Goal: Task Accomplishment & Management: Complete application form

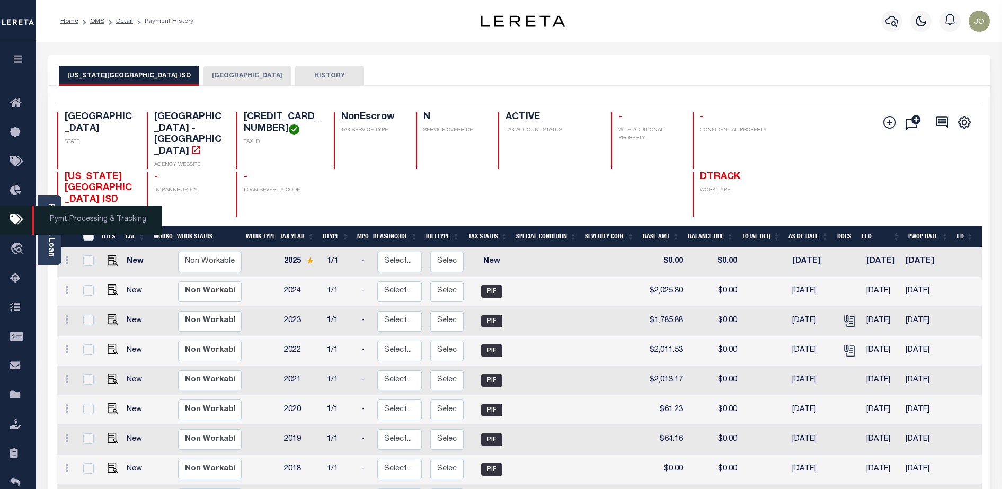
click at [12, 225] on icon at bounding box center [18, 219] width 17 height 13
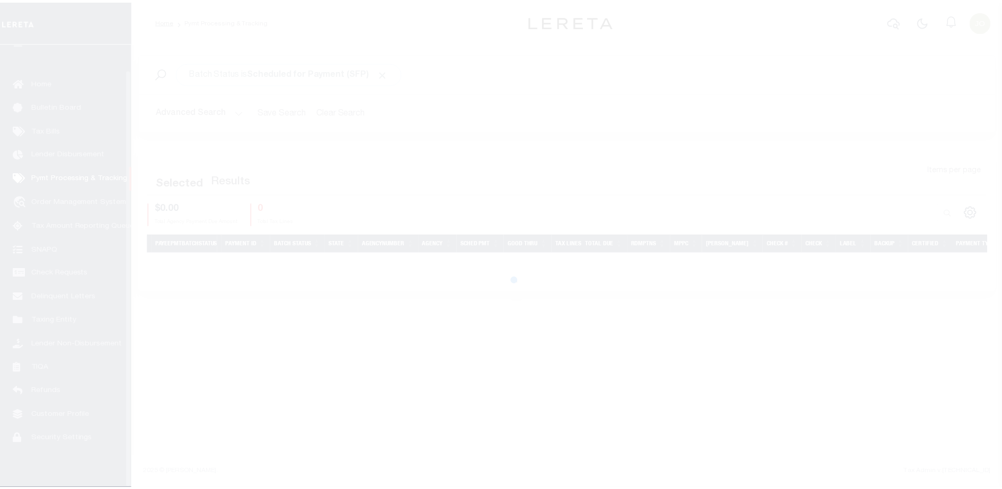
scroll to position [27, 0]
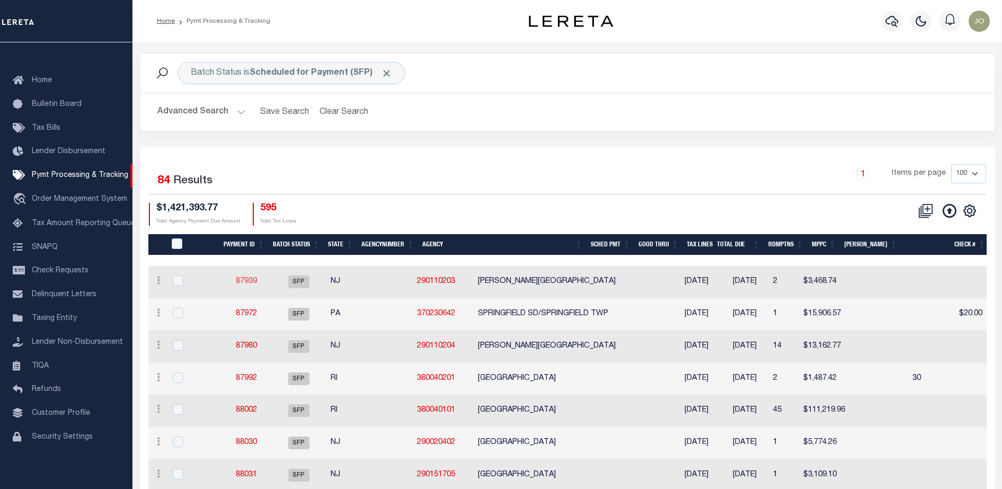
click at [241, 285] on link "87939" at bounding box center [246, 281] width 21 height 7
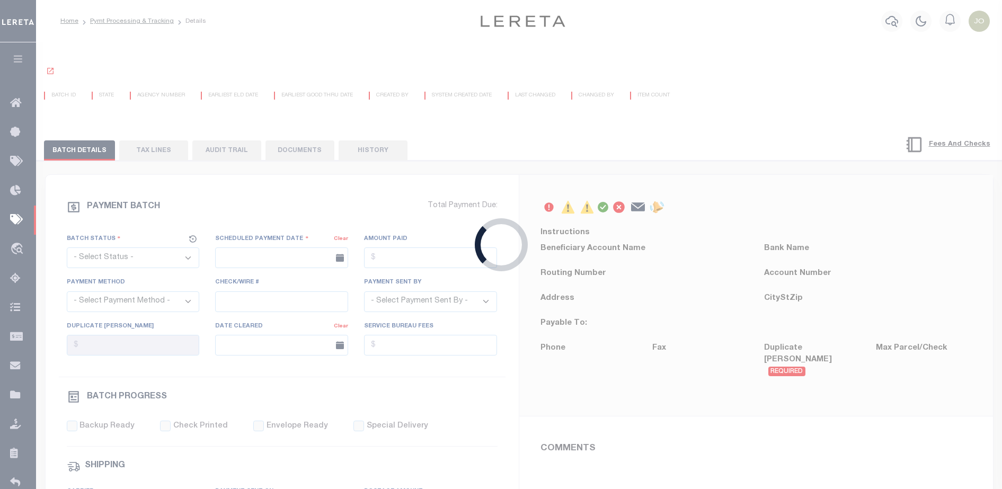
select select "SFP"
type input "08/20/2025"
type input "36 - no wire option"
type input "Andres"
radio input "true"
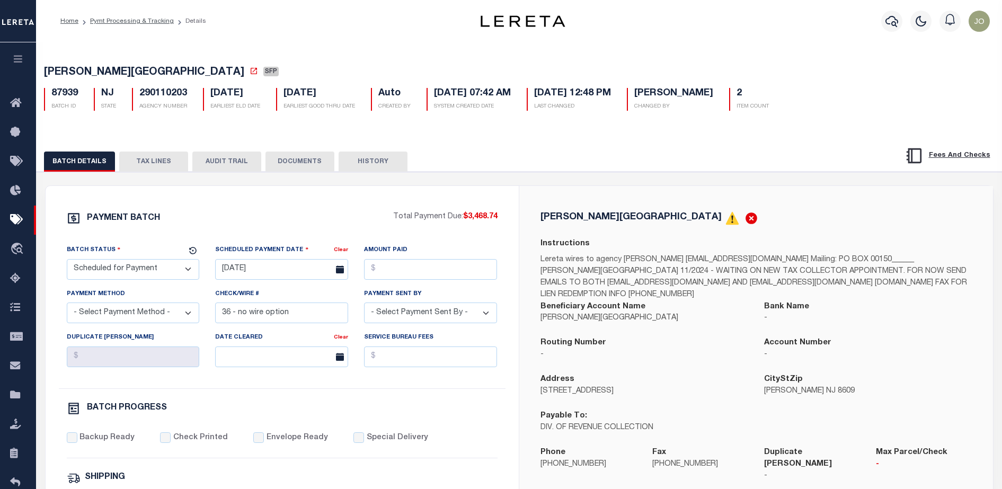
click at [292, 166] on button "DOCUMENTS" at bounding box center [299, 162] width 69 height 20
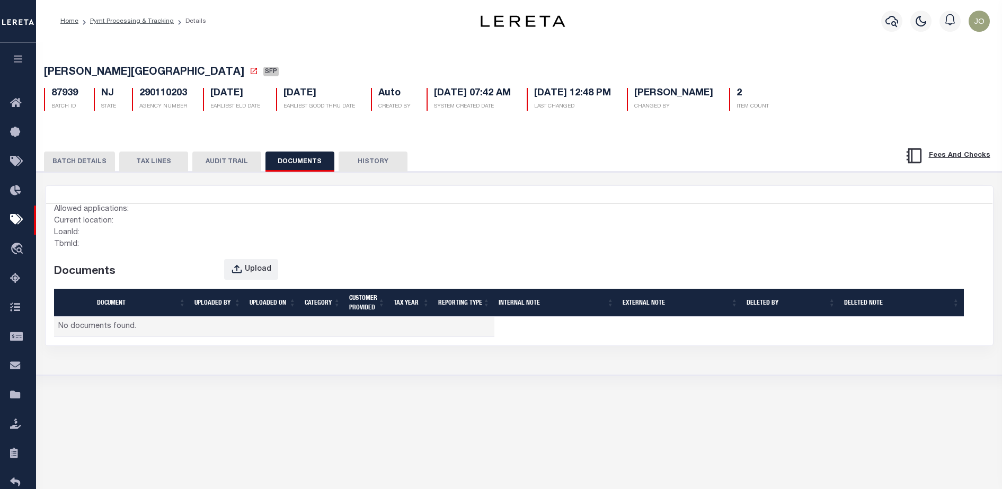
click at [180, 217] on div "Current location:" at bounding box center [168, 222] width 229 height 12
click at [139, 247] on div "TbmId:" at bounding box center [168, 245] width 229 height 12
click at [198, 247] on div "TbmId:" at bounding box center [168, 245] width 229 height 12
click at [157, 223] on div "Current location:" at bounding box center [168, 222] width 229 height 12
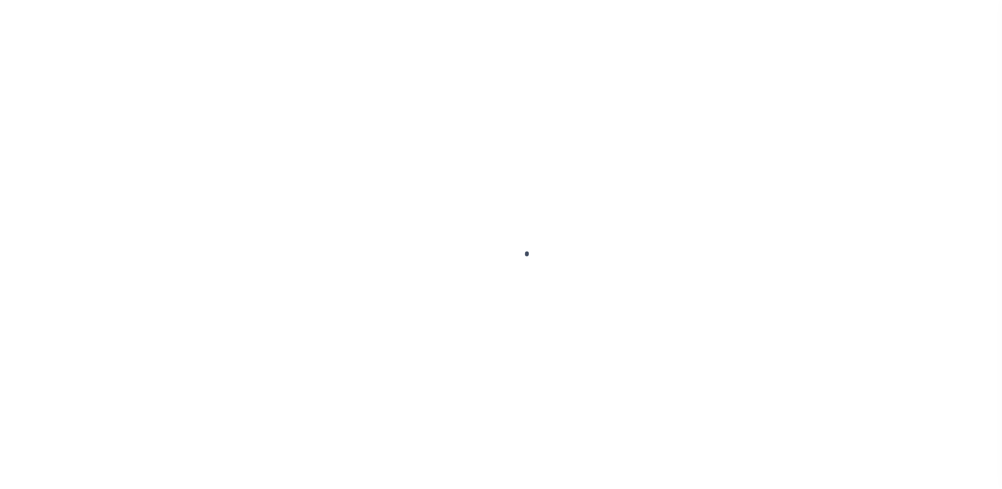
type input "714280550"
type input "BCM [GEOGRAPHIC_DATA]"
select select
type input "ATTN: MICHELLE LYLE 8901 MONTICELLO DR"
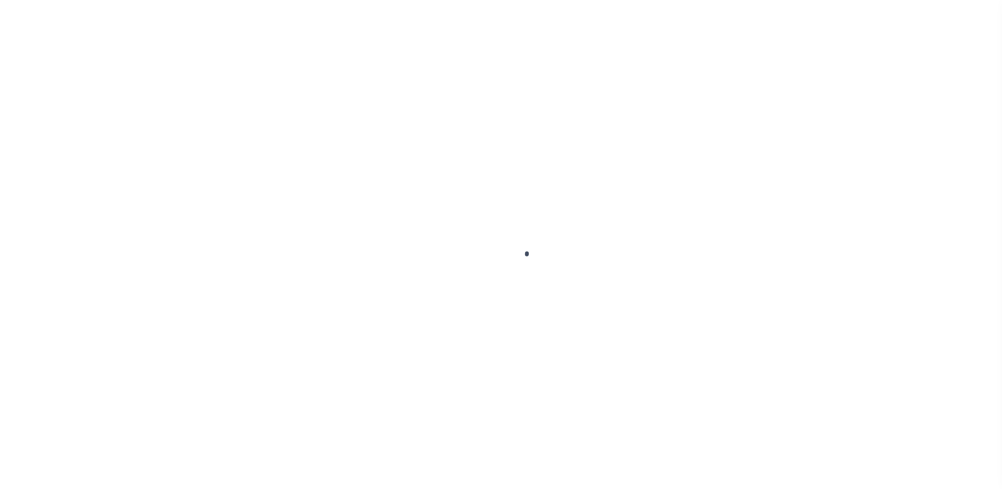
type input "TEXAS CITY TX 77591"
select select
select select "NonEscrow"
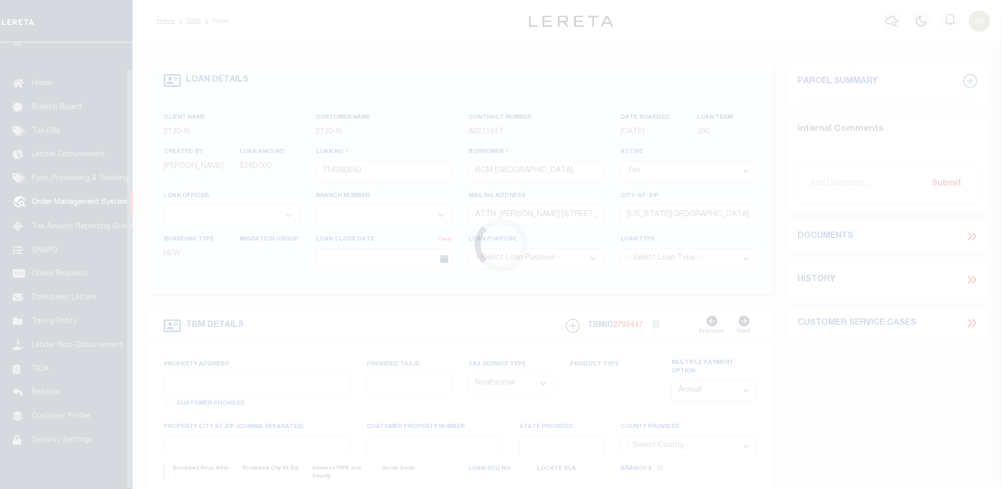
scroll to position [27, 0]
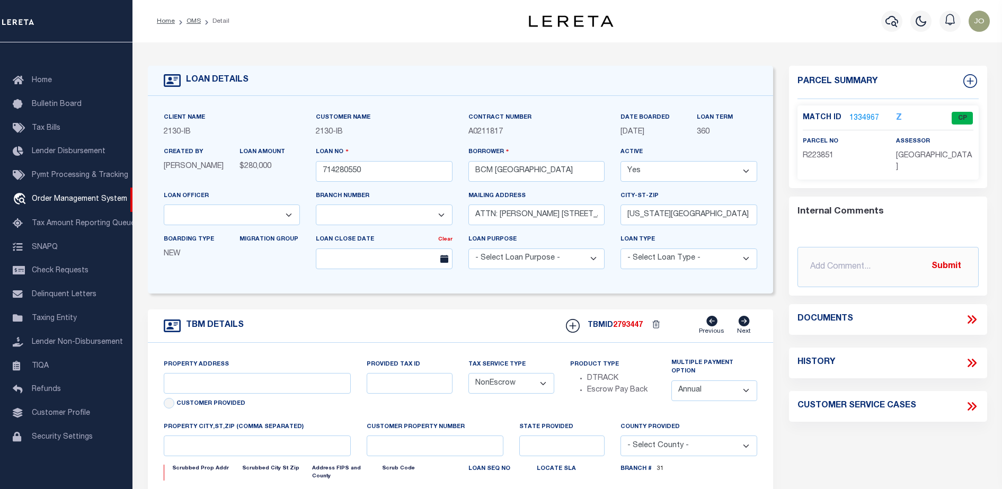
select select "2702"
type input "1214 9TH ST"
select select
type input "TEXAS CITY TX 77590"
type input "[US_STATE]"
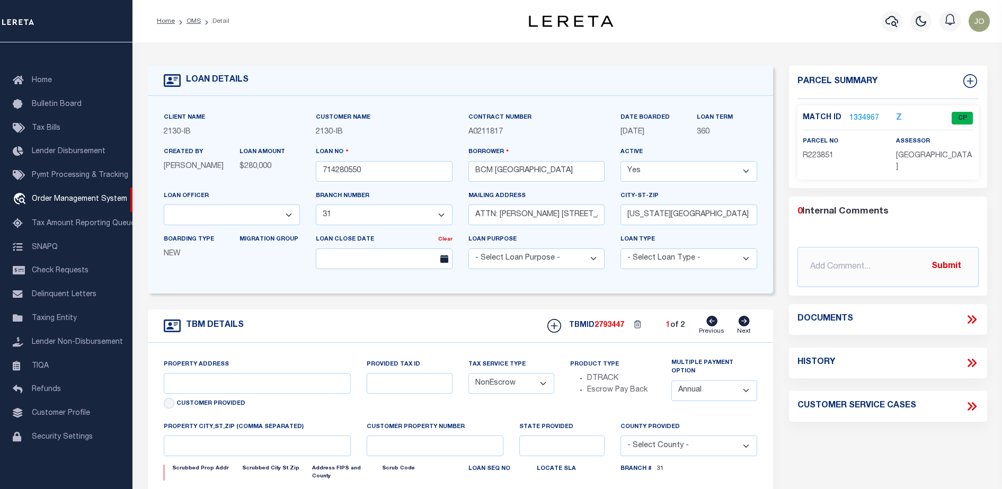
type input "[GEOGRAPHIC_DATA]"
select select
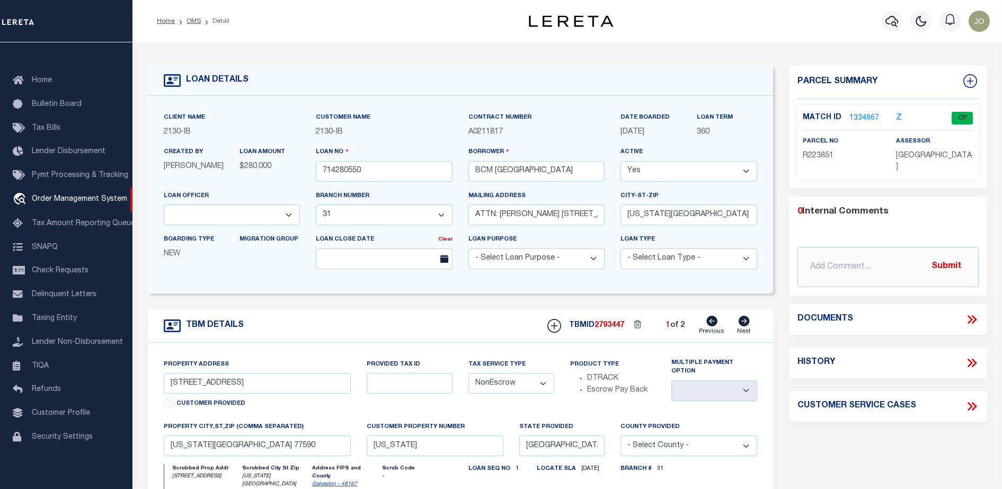
select select "7065"
click at [968, 324] on icon at bounding box center [972, 320] width 14 height 14
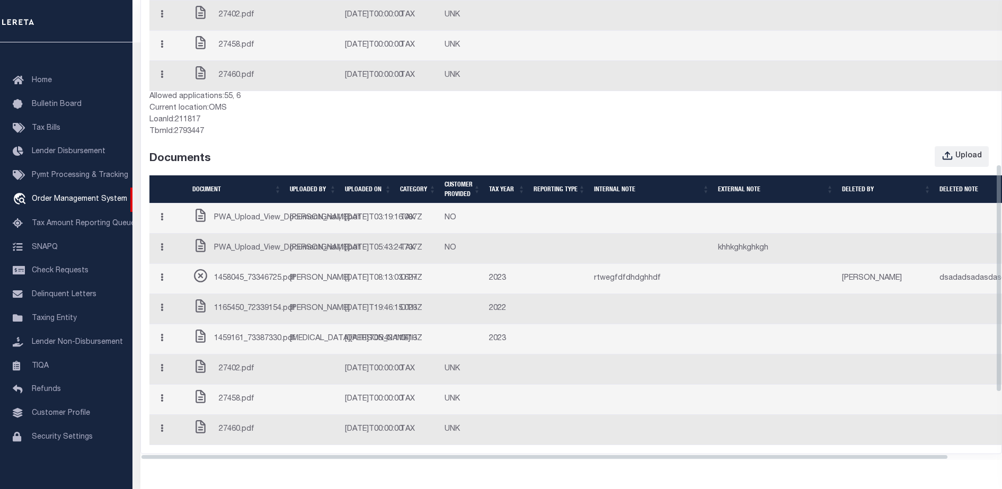
scroll to position [0, 0]
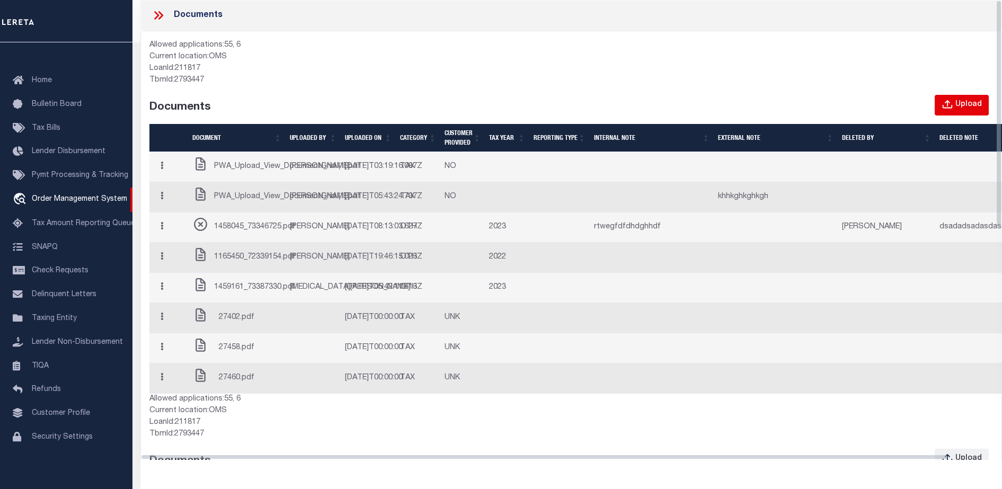
click at [964, 112] on button "Upload" at bounding box center [962, 105] width 54 height 21
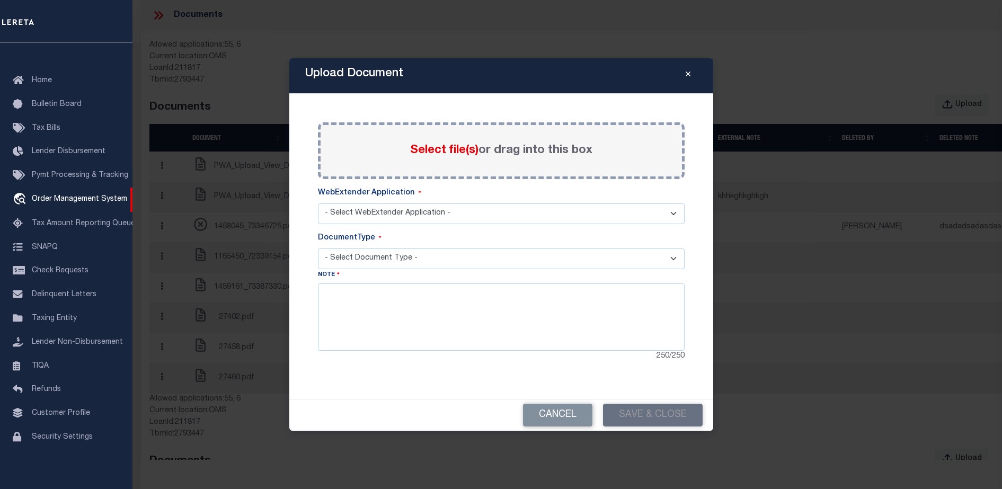
click at [470, 149] on span "Select file(s)" at bounding box center [444, 151] width 68 height 12
click at [0, 0] on input "Select file(s) or drag into this box" at bounding box center [0, 0] width 0 height 0
click at [388, 210] on select "- Select WebExtender Application - SERVICES BORROWER_CORRESPONDENCE" at bounding box center [501, 213] width 367 height 21
select select "6"
click at [318, 203] on select "- Select WebExtender Application - SERVICES BORROWER_CORRESPONDENCE" at bounding box center [501, 213] width 367 height 21
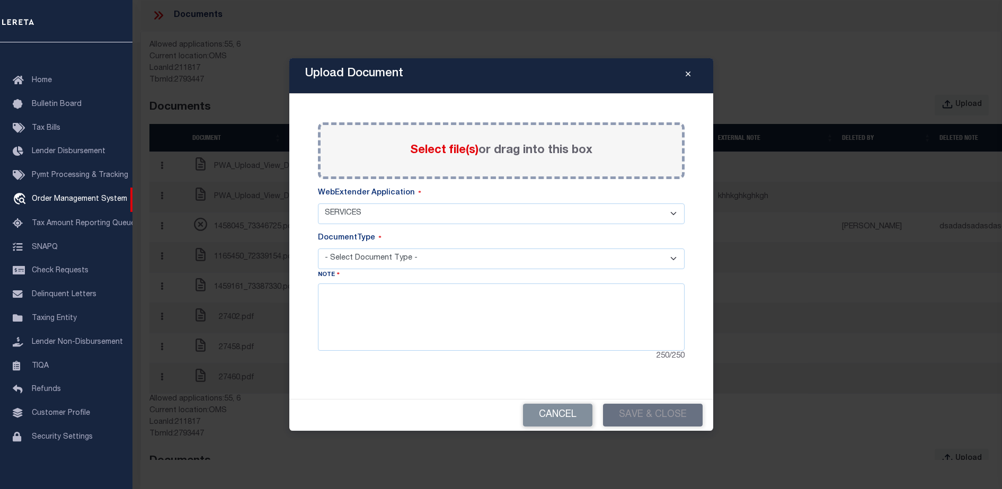
select select "6"
click at [416, 303] on textarea at bounding box center [501, 316] width 367 height 67
click at [405, 265] on select "- Select Document Type -" at bounding box center [501, 258] width 367 height 21
click at [540, 352] on div "250 / 250" at bounding box center [501, 357] width 367 height 12
click at [533, 344] on textarea "d" at bounding box center [501, 316] width 367 height 67
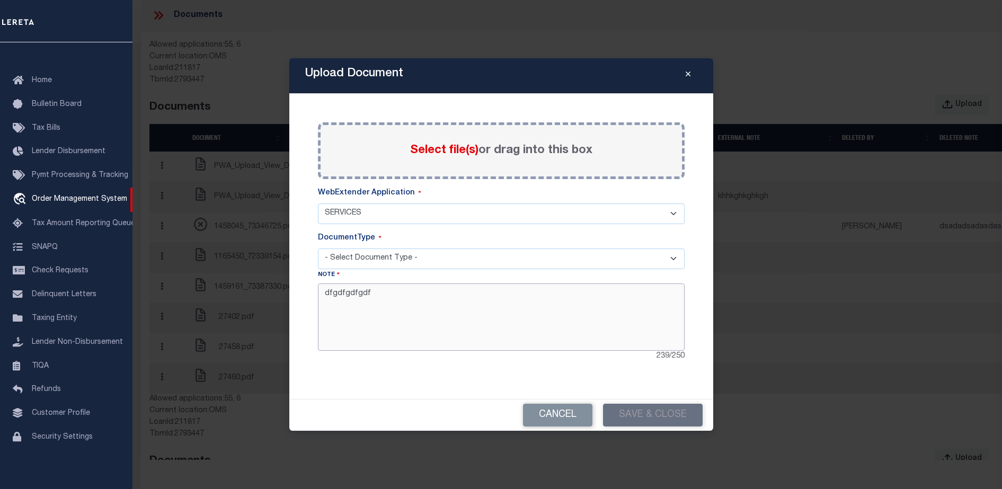
type textarea "dfgdfgdfgdf"
click at [472, 262] on select "- Select Document Type - TAX SERVICE DOCUMENTS LEGAL" at bounding box center [501, 258] width 367 height 21
select select "LEG"
click at [318, 248] on select "- Select Document Type - TAX SERVICE DOCUMENTS LEGAL" at bounding box center [501, 258] width 367 height 21
select select "LEG"
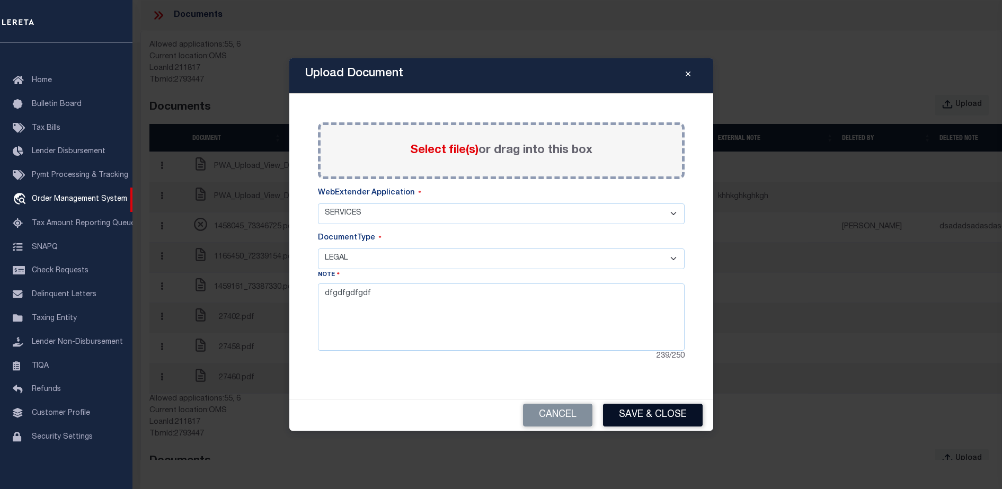
click at [642, 413] on button "Save & Close" at bounding box center [653, 415] width 100 height 23
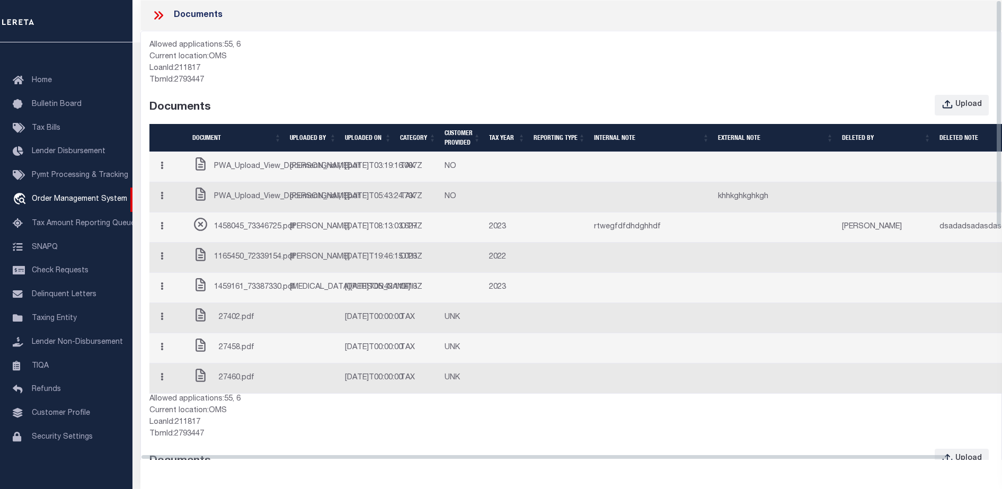
click at [618, 101] on div "Upload" at bounding box center [678, 105] width 645 height 21
click at [657, 273] on td at bounding box center [652, 258] width 124 height 30
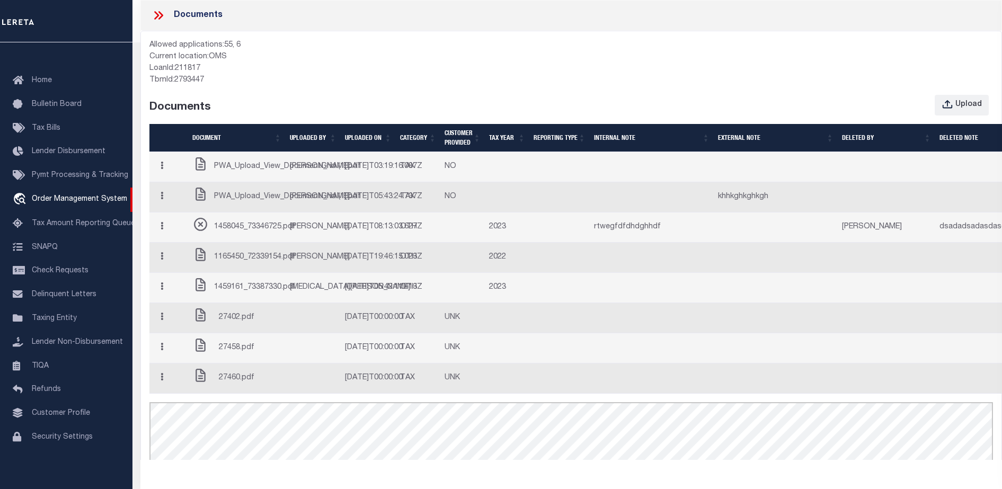
click at [293, 182] on td "[PERSON_NAME]" at bounding box center [313, 167] width 55 height 30
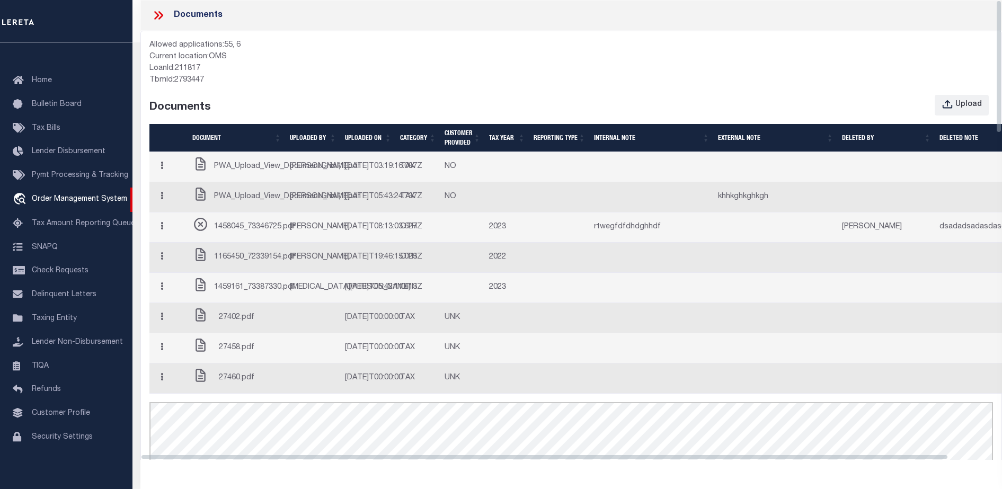
click at [505, 212] on td at bounding box center [507, 197] width 45 height 30
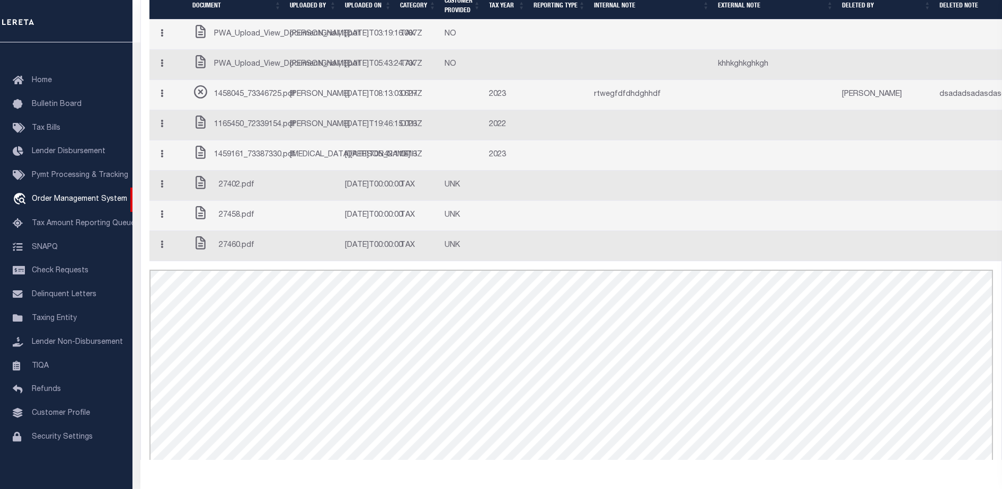
scroll to position [66, 0]
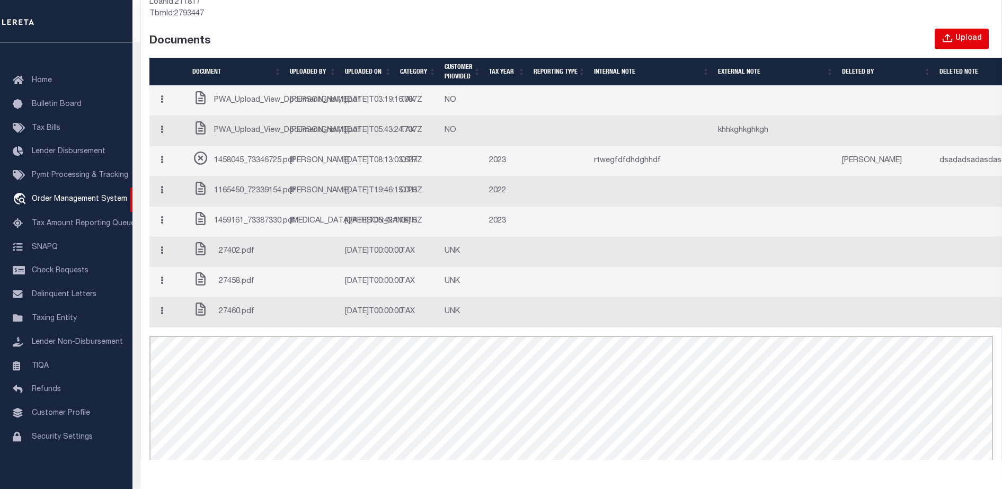
click at [952, 37] on icon "button" at bounding box center [947, 39] width 12 height 12
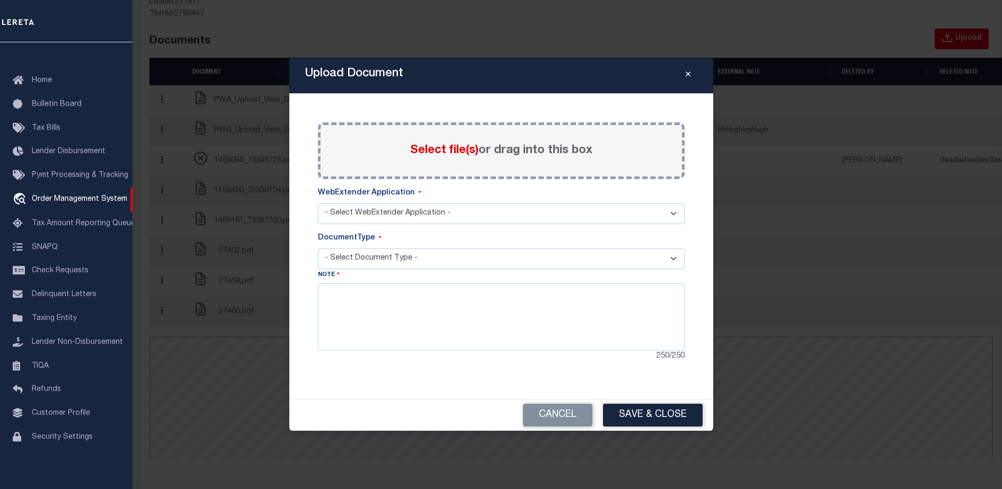
select select "6"
select select "LEG"
select select "6"
click at [533, 158] on label "Select file(s) or drag into this box" at bounding box center [501, 150] width 182 height 17
click at [0, 0] on input "Select file(s) or drag into this box" at bounding box center [0, 0] width 0 height 0
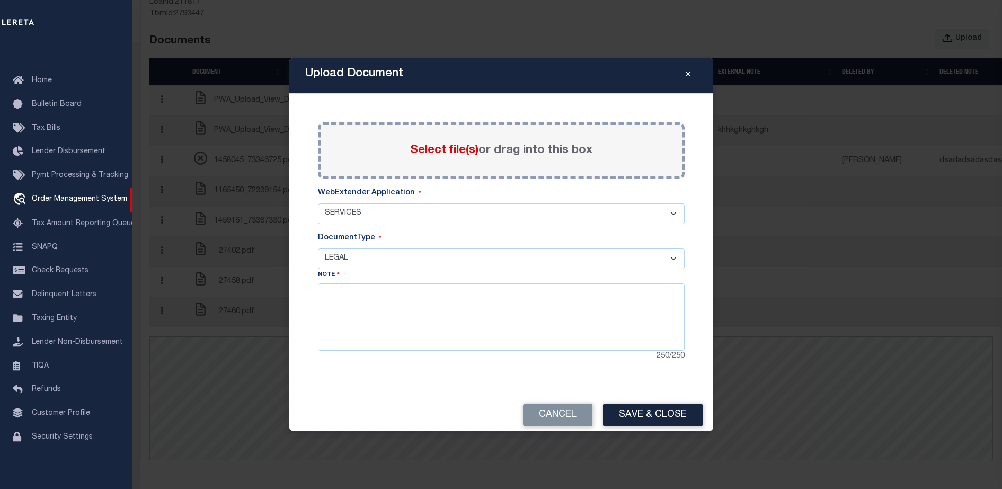
click at [379, 208] on select "- Select WebExtender Application - SERVICES BORROWER_CORRESPONDENCE" at bounding box center [501, 213] width 367 height 21
click at [318, 203] on select "- Select WebExtender Application - SERVICES BORROWER_CORRESPONDENCE" at bounding box center [501, 213] width 367 height 21
click at [359, 272] on div "Note 250 / 250" at bounding box center [501, 315] width 367 height 93
click at [357, 265] on select "- Select Document Type - TAX SERVICE DOCUMENTS LEGAL" at bounding box center [501, 258] width 367 height 21
select select "TAX"
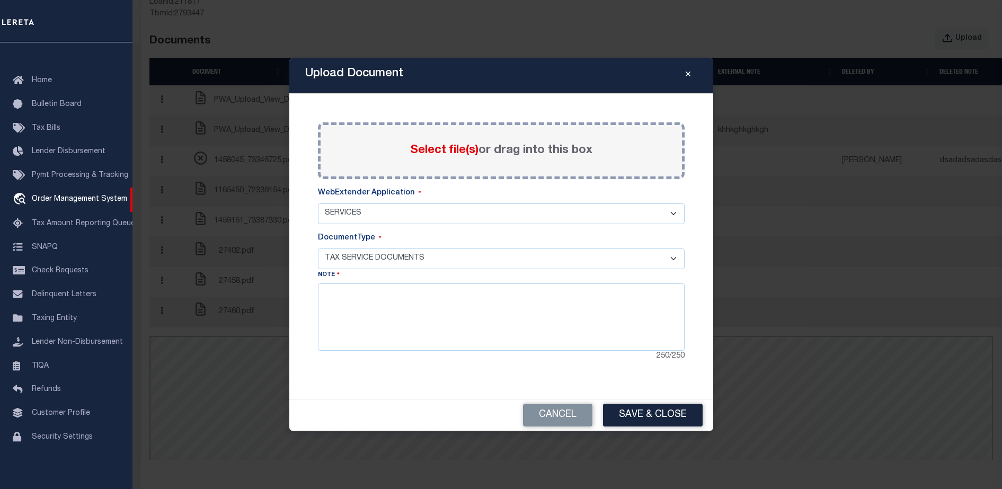
click at [318, 248] on select "- Select Document Type - TAX SERVICE DOCUMENTS LEGAL" at bounding box center [501, 258] width 367 height 21
select select "TAX"
click at [379, 318] on textarea at bounding box center [501, 316] width 367 height 67
type textarea "h"
type textarea "Hola"
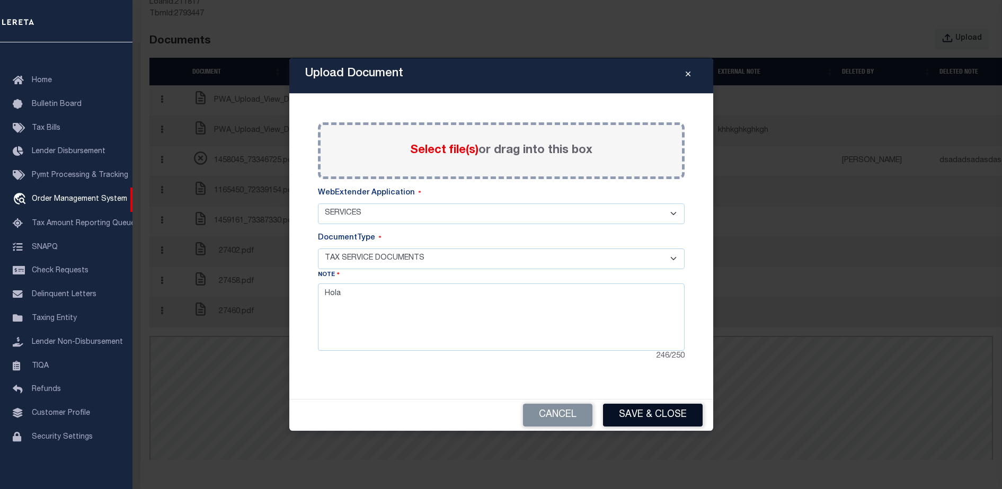
click at [639, 421] on button "Save & Close" at bounding box center [653, 415] width 100 height 23
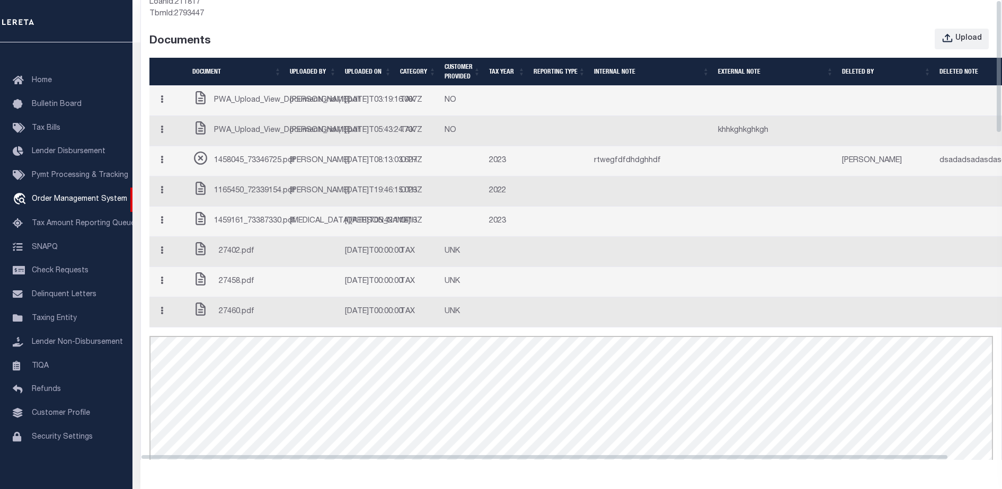
scroll to position [0, 0]
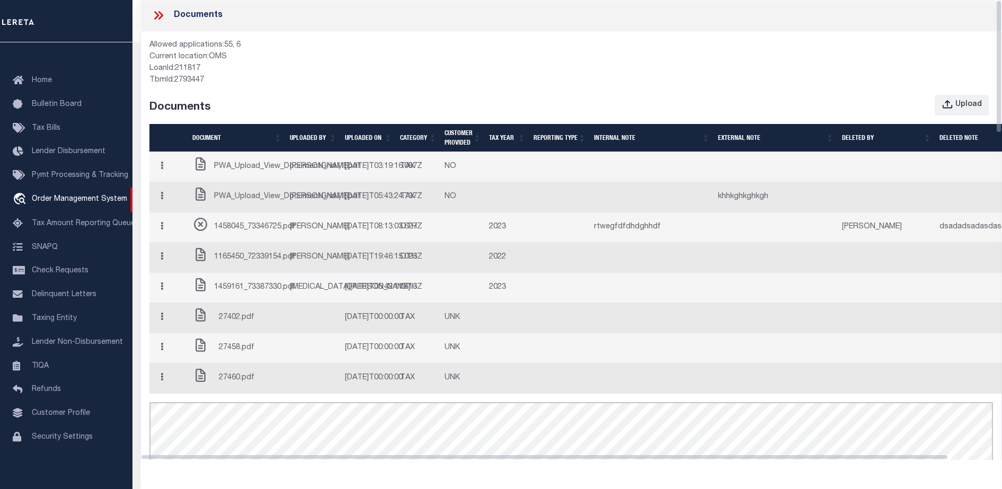
click at [730, 243] on td at bounding box center [776, 227] width 124 height 30
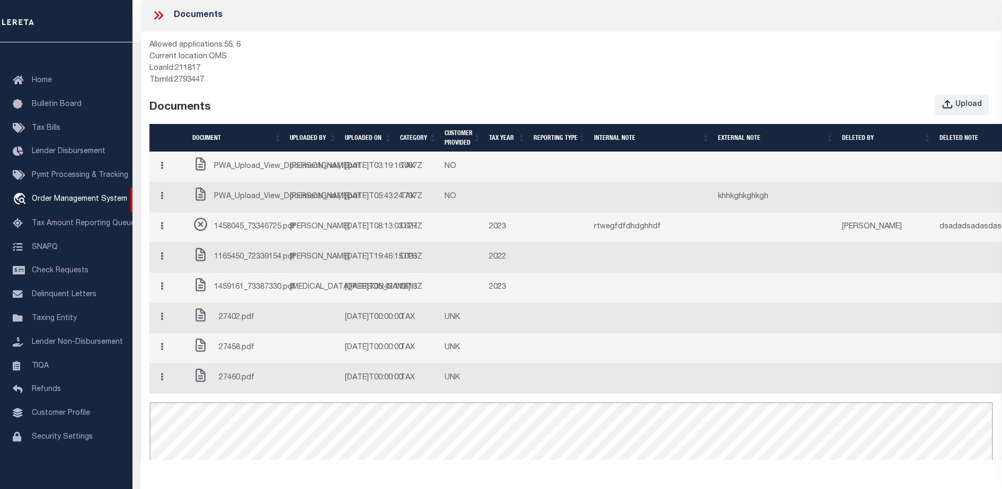
drag, startPoint x: 808, startPoint y: 145, endPoint x: 802, endPoint y: 146, distance: 6.0
click at [808, 145] on th "EXTERNAL NOTE" at bounding box center [776, 138] width 124 height 28
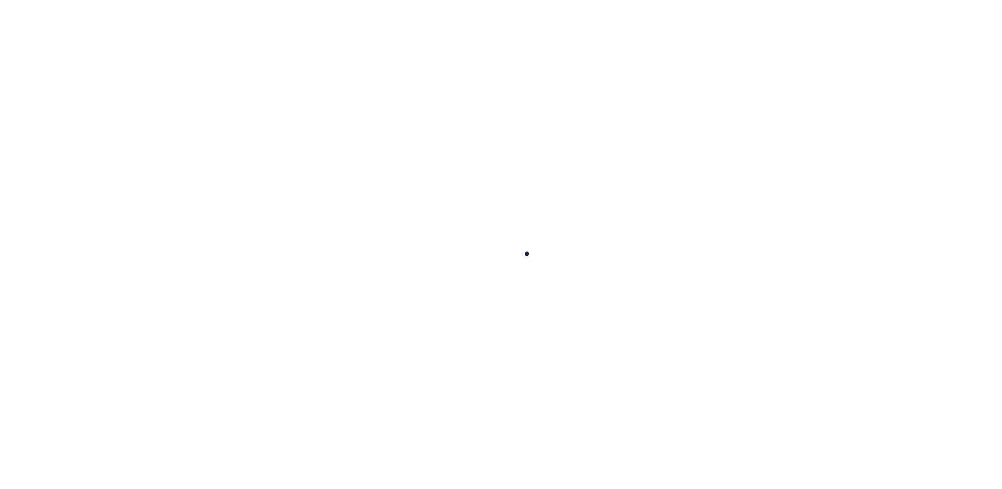
scroll to position [20, 0]
type input "714280550"
type input "BCM WHITE OAK RANCH"
select select
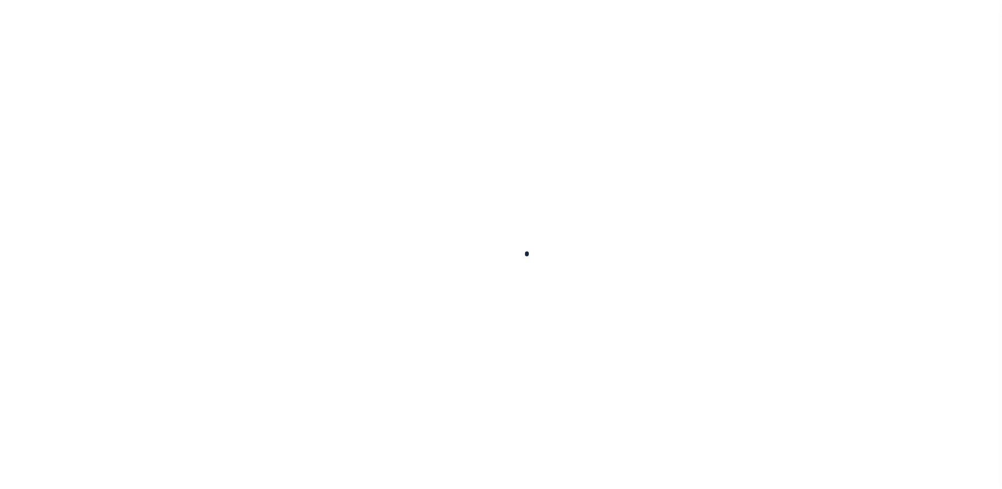
type input "ATTN: MICHELLE LYLE 8901 MONTICELLO DR"
type input "TEXAS CITY TX 77591"
select select
select select "NonEscrow"
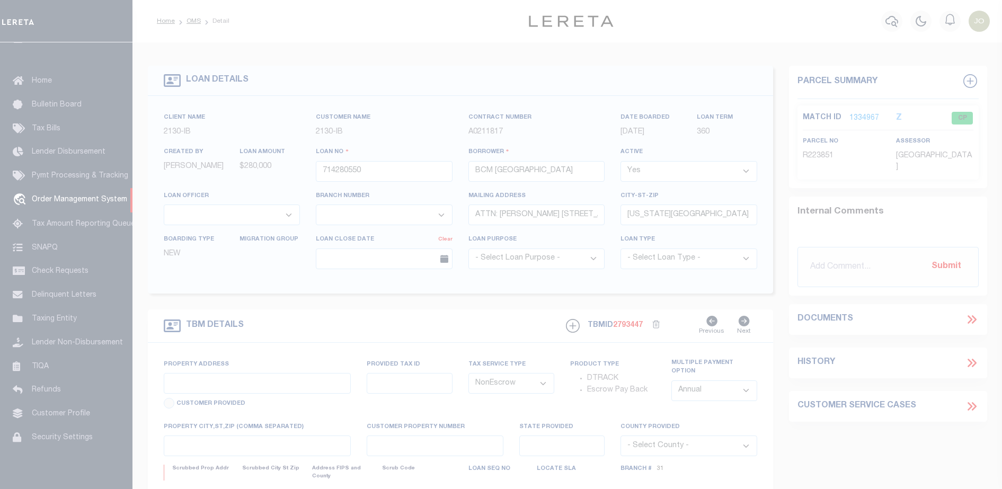
select select "2702"
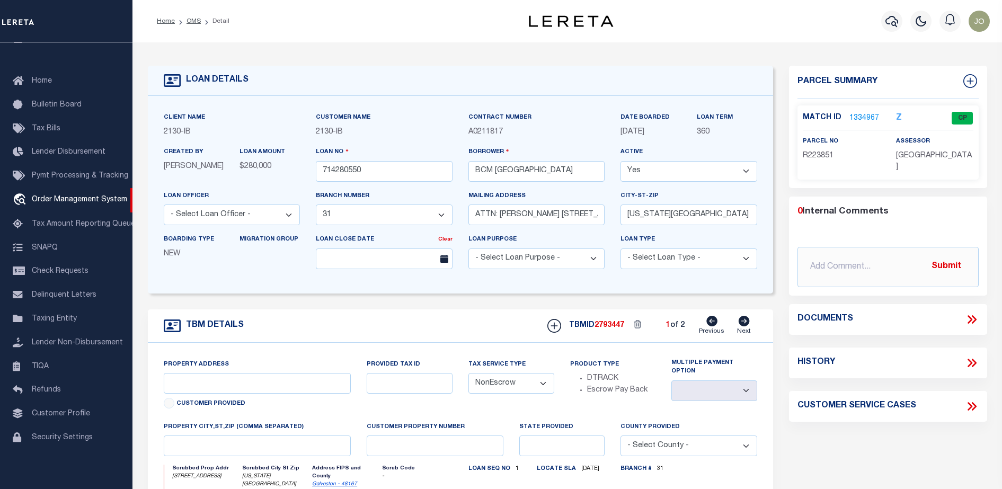
select select "7065"
type input "1214 9TH ST"
select select
type input "TEXAS CITY TX 77590"
type input "[US_STATE]"
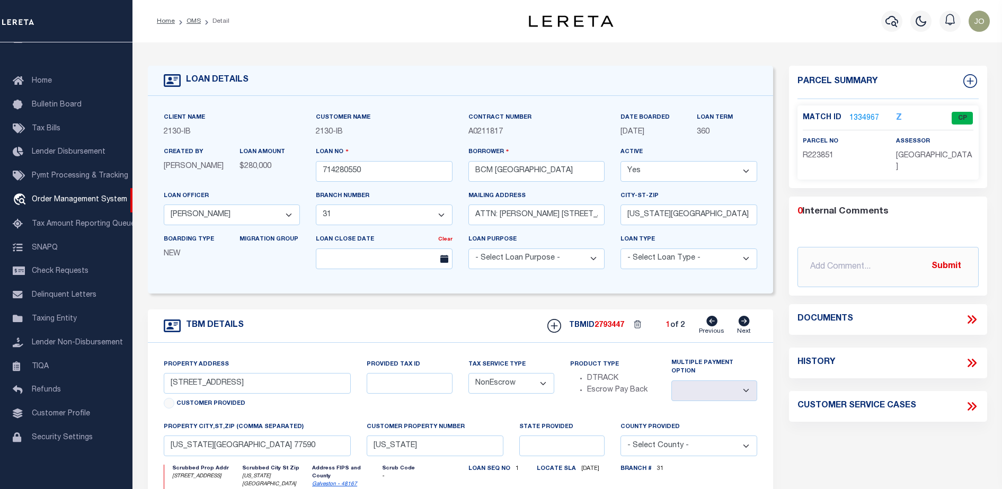
type input "[GEOGRAPHIC_DATA]"
select select
click at [975, 323] on icon at bounding box center [972, 320] width 14 height 14
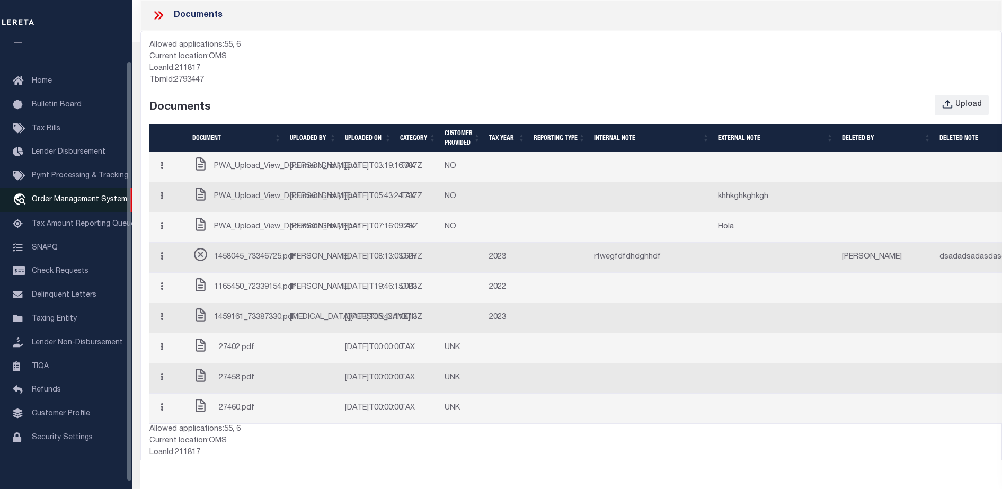
click at [74, 208] on link "travel_explore Order Management System" at bounding box center [66, 200] width 132 height 24
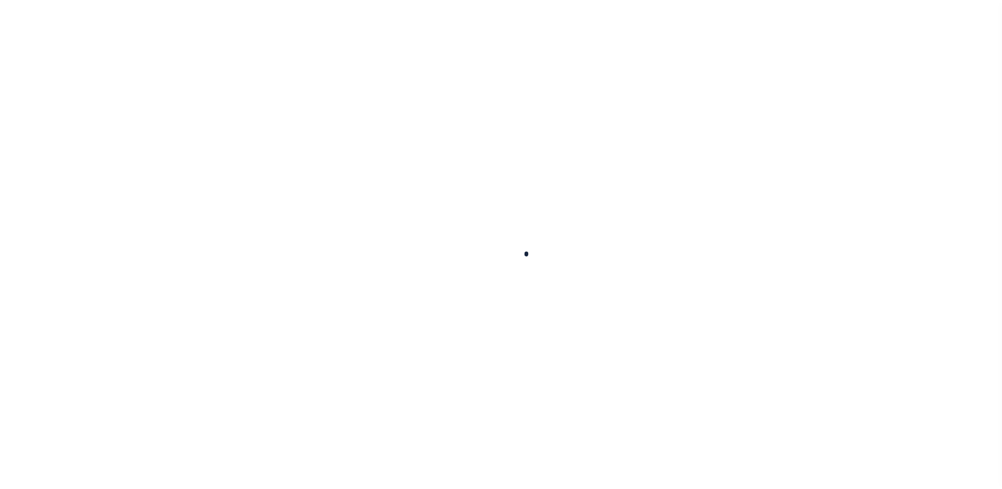
scroll to position [27, 0]
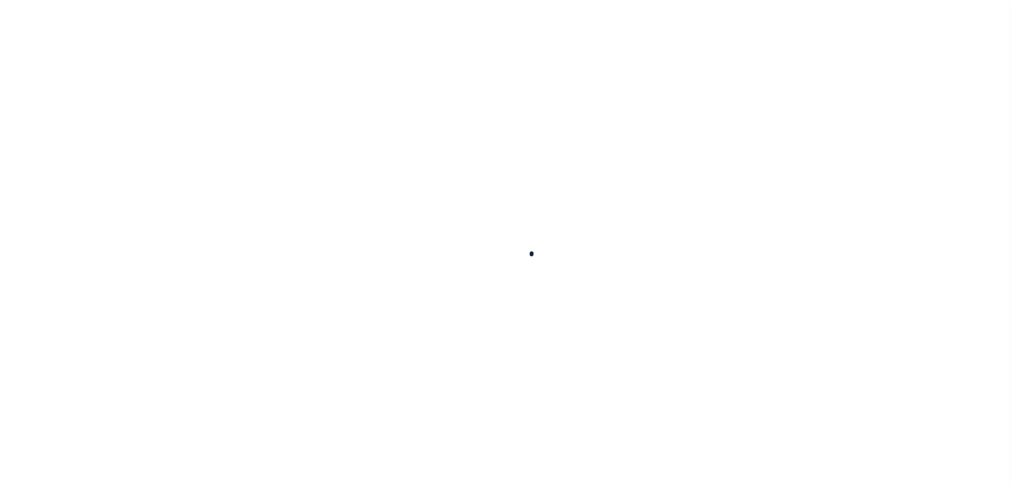
select select "200"
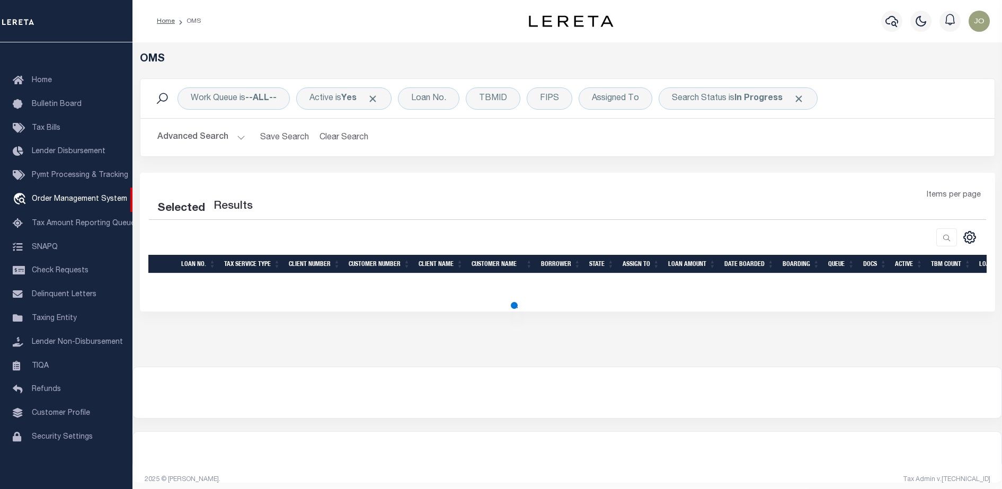
select select "200"
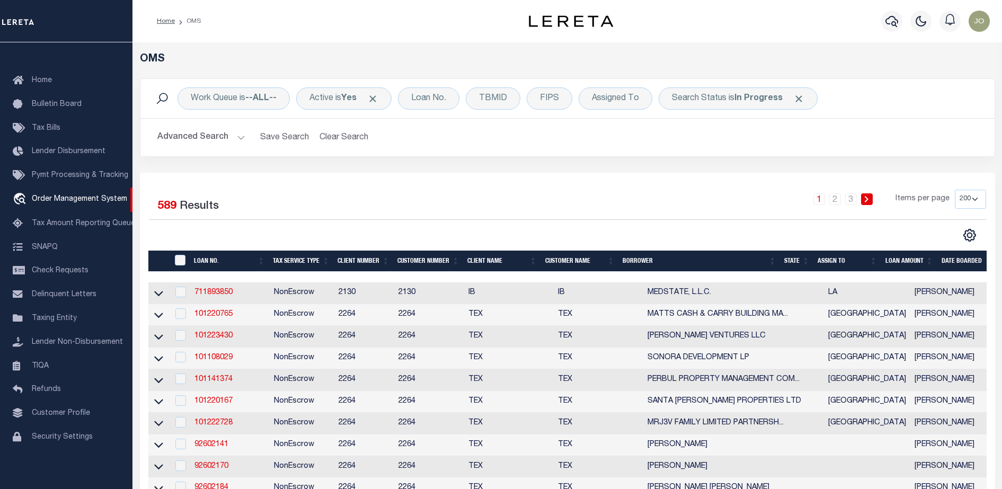
click at [675, 208] on div "1 2 3 Items per page 10 25 50 100 200" at bounding box center [674, 204] width 624 height 28
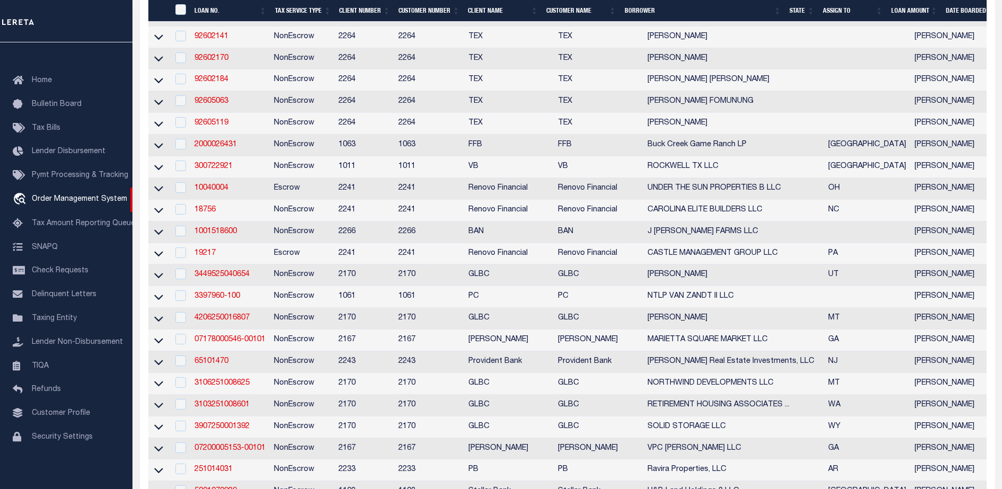
scroll to position [795, 0]
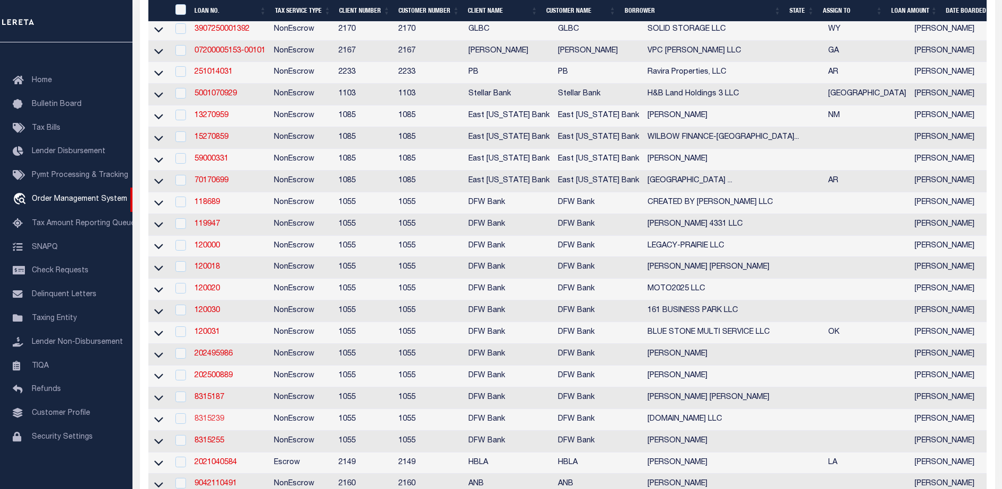
click at [213, 423] on link "8315239" at bounding box center [209, 418] width 30 height 7
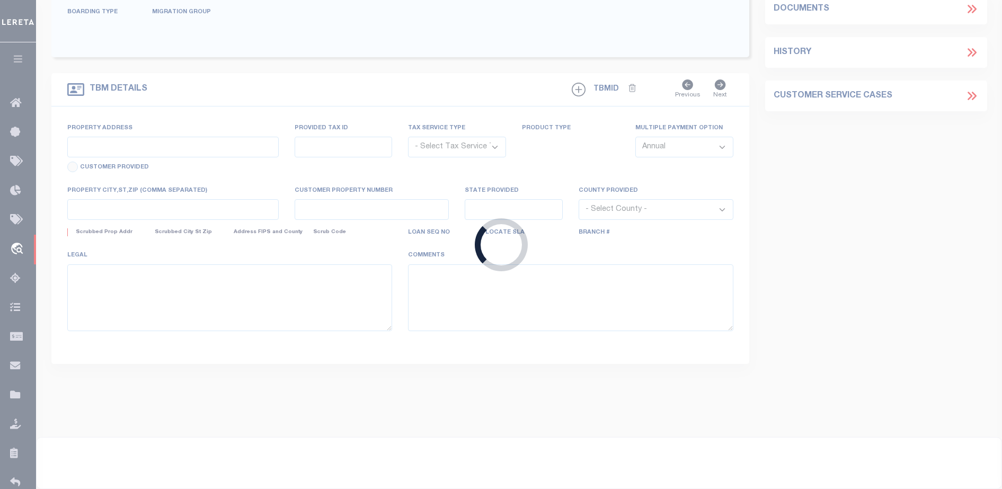
type input "8315239"
type input "[DOMAIN_NAME] LLC"
select select
type input "[GEOGRAPHIC_DATA]"
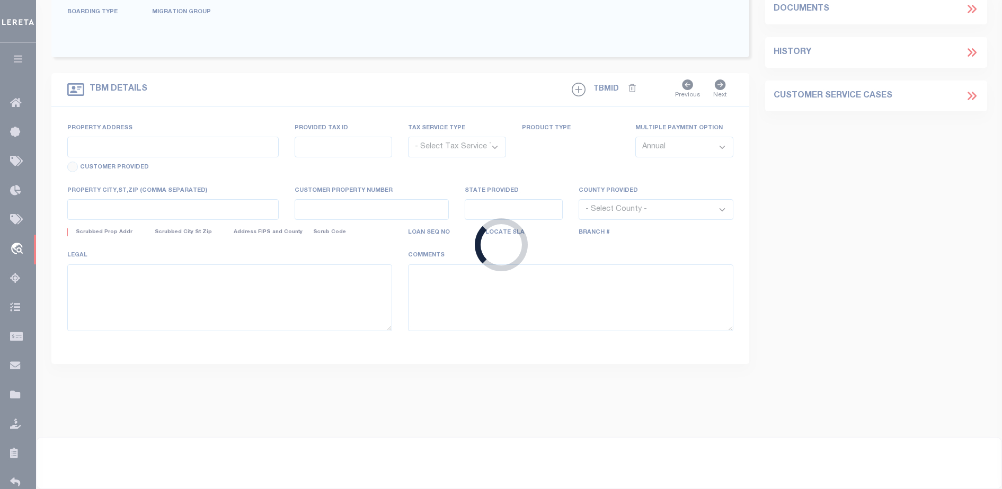
type input "MANFORD OK 74044-3496"
select select
select select "NonEscrow"
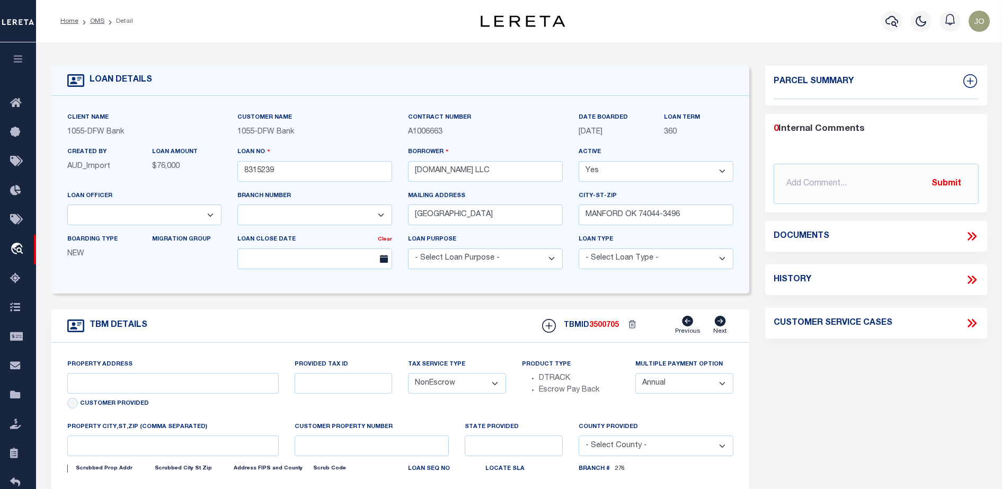
click at [975, 238] on icon at bounding box center [972, 236] width 14 height 14
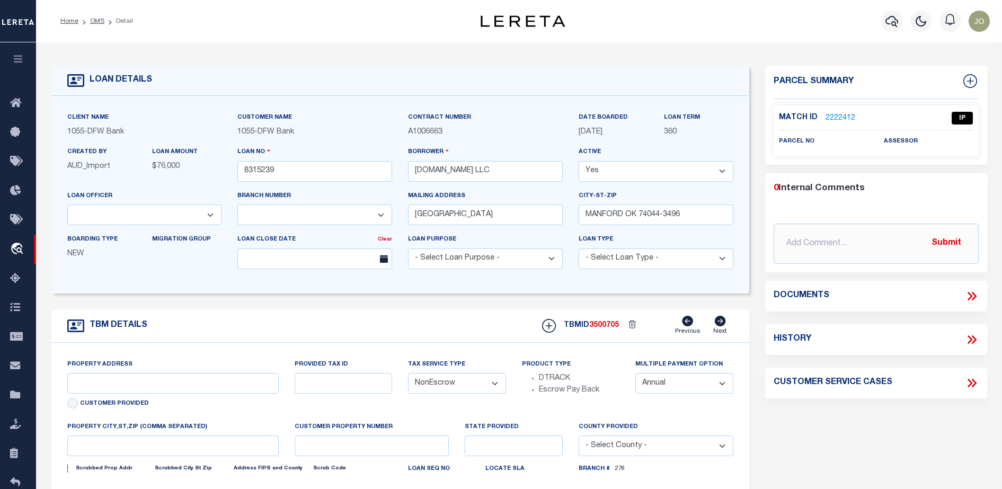
type input "KAY COUNTY"
select select
type textarea "BKWL-[GEOGRAPHIC_DATA] 149 LOTS 7 & 8 2.00 LOTS"
click at [969, 293] on icon at bounding box center [969, 296] width 5 height 8
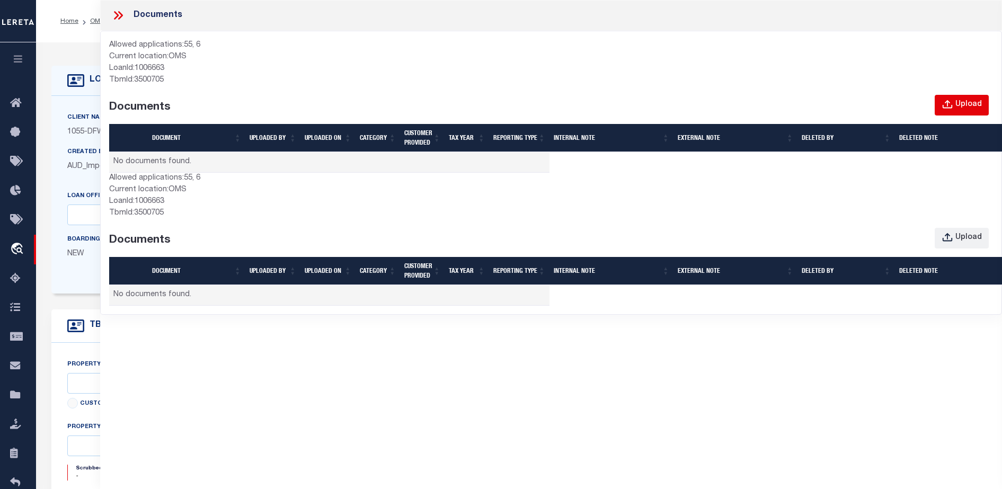
click at [967, 101] on div "Upload" at bounding box center [968, 105] width 26 height 12
select select "3920"
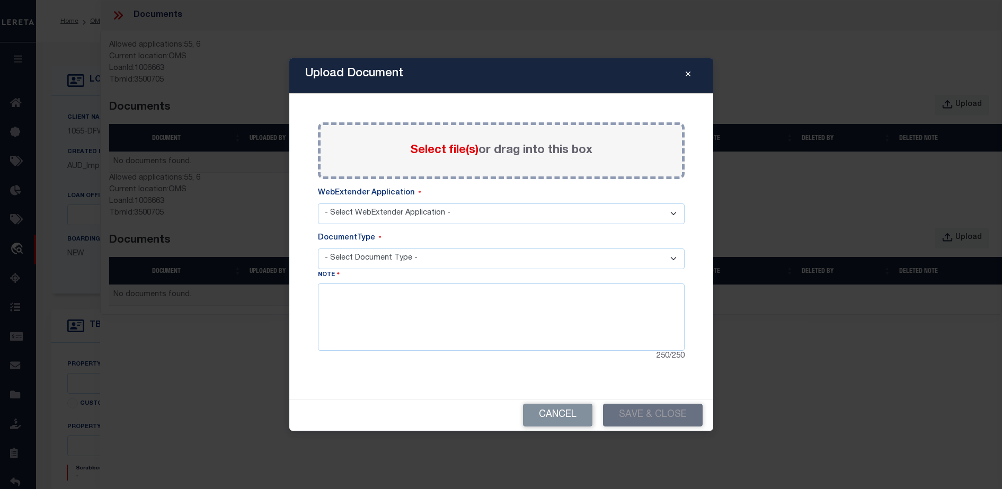
click at [423, 146] on span "Select file(s)" at bounding box center [444, 151] width 68 height 12
click at [0, 0] on input "Select file(s) or drag into this box" at bounding box center [0, 0] width 0 height 0
click at [378, 211] on select "- Select WebExtender Application - SERVICES BORROWER_CORRESPONDENCE" at bounding box center [501, 213] width 367 height 21
select select "6"
click at [318, 203] on select "- Select WebExtender Application - SERVICES BORROWER_CORRESPONDENCE" at bounding box center [501, 213] width 367 height 21
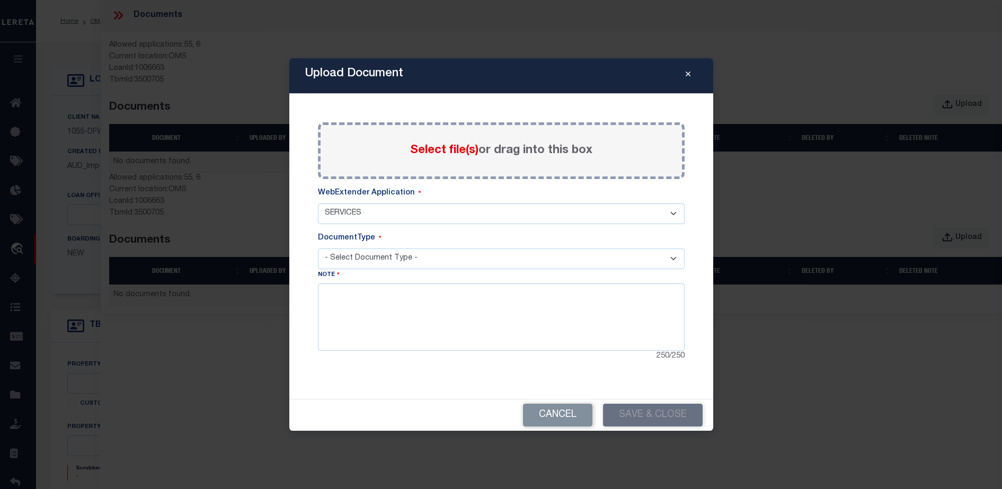
select select "6"
click at [369, 259] on select "- Select Document Type -" at bounding box center [501, 258] width 367 height 21
select select "TAX"
click at [318, 248] on select "- Select Document Type - TAX SERVICE DOCUMENTS LEGAL" at bounding box center [501, 258] width 367 height 21
select select "TAX"
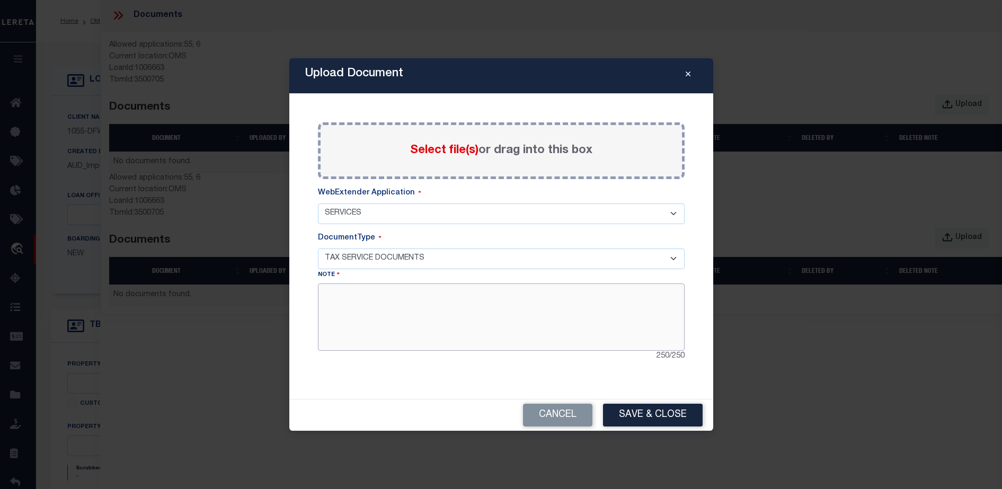
click at [384, 302] on textarea at bounding box center [501, 316] width 367 height 67
type textarea "Hol"
select select "119934"
type textarea "Hola chicos!"
click at [644, 410] on button "Save & Close" at bounding box center [653, 415] width 100 height 23
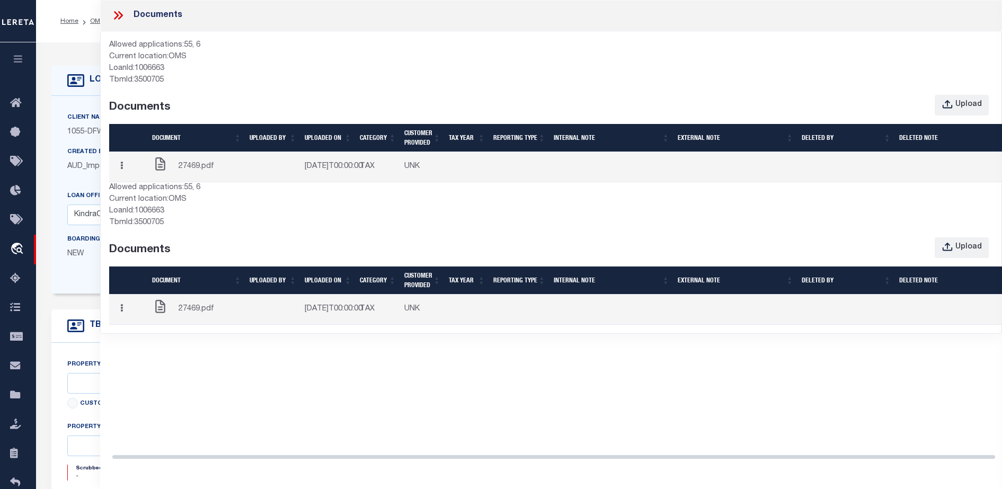
scroll to position [0, 17]
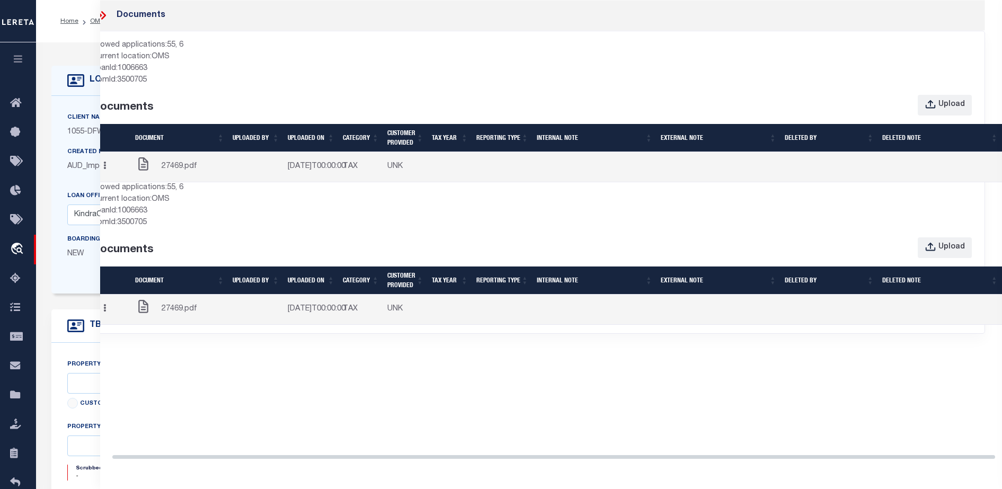
drag, startPoint x: 660, startPoint y: 144, endPoint x: 784, endPoint y: 148, distance: 124.0
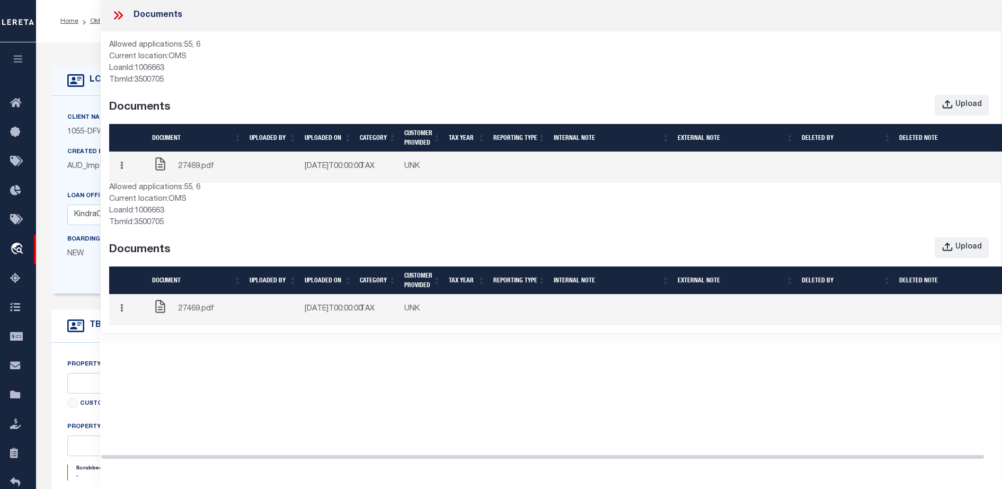
drag, startPoint x: 721, startPoint y: 221, endPoint x: 394, endPoint y: 236, distance: 327.7
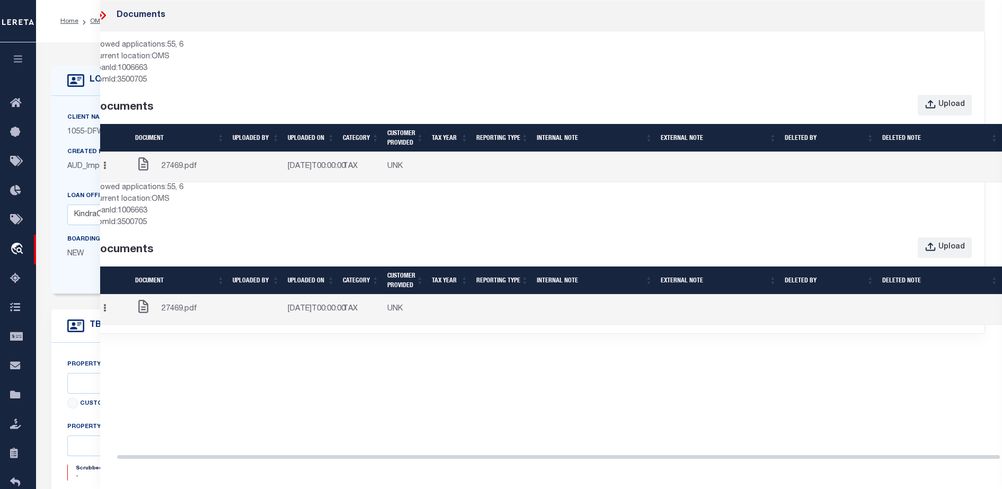
drag, startPoint x: 331, startPoint y: 228, endPoint x: 710, endPoint y: 216, distance: 379.0
click at [686, 203] on div "Current location: OMS" at bounding box center [534, 200] width 884 height 12
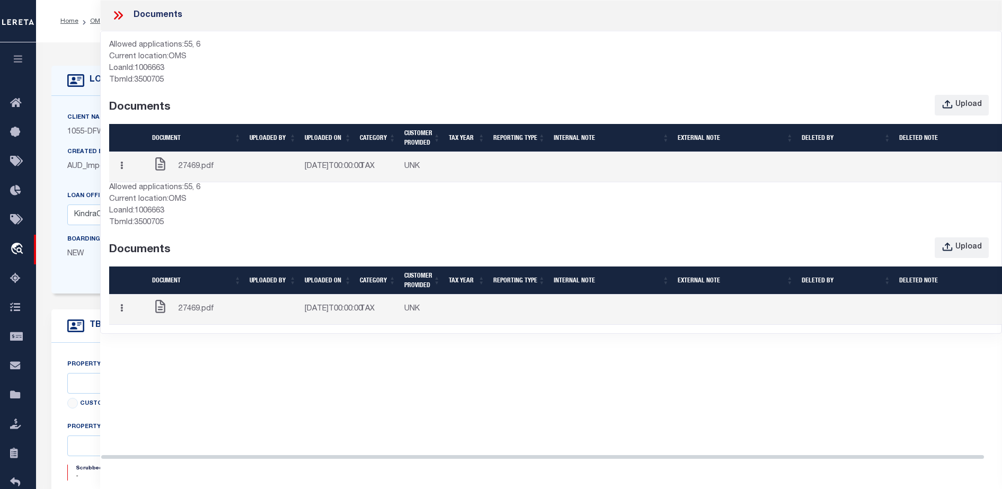
drag, startPoint x: 686, startPoint y: 203, endPoint x: 287, endPoint y: 207, distance: 399.5
